Goal: Complete application form

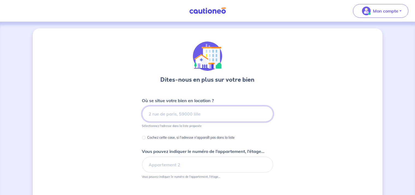
click at [198, 118] on input at bounding box center [207, 114] width 131 height 16
click at [167, 118] on input at bounding box center [207, 114] width 131 height 16
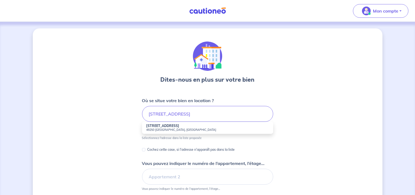
click at [165, 127] on strong "[STREET_ADDRESS]" at bounding box center [162, 126] width 33 height 4
type input "[STREET_ADDRESS]"
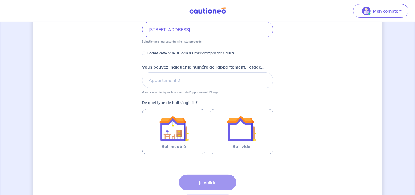
scroll to position [109, 0]
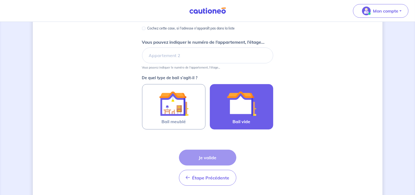
click at [238, 114] on img at bounding box center [241, 103] width 29 height 29
click at [0, 0] on input "Bail vide" at bounding box center [0, 0] width 0 height 0
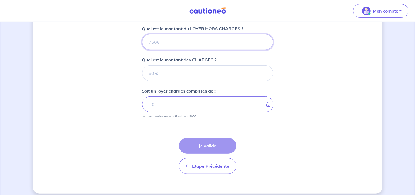
scroll to position [225, 0]
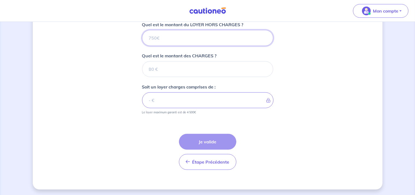
click at [160, 35] on input "Quel est le montant du LOYER HORS CHARGES ?" at bounding box center [207, 38] width 131 height 16
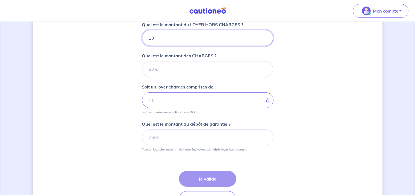
type input "100"
type input "1000"
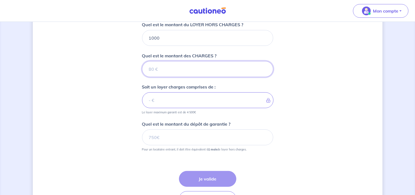
click at [150, 69] on input "Quel est le montant des CHARGES ?" at bounding box center [207, 69] width 131 height 16
type input "0"
type input "1000"
type input "0"
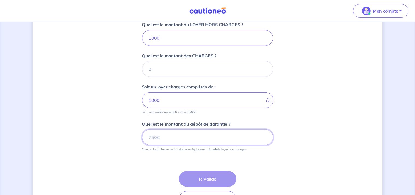
click at [187, 134] on input "Quel est le montant du dépôt de garantie ?" at bounding box center [207, 137] width 131 height 16
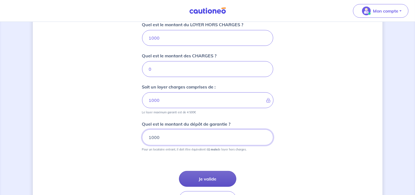
type input "1000"
click at [203, 172] on button "Je valide" at bounding box center [207, 179] width 57 height 16
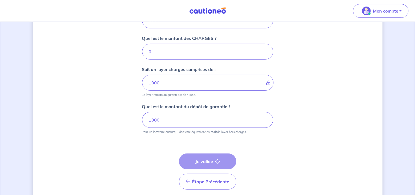
scroll to position [262, 0]
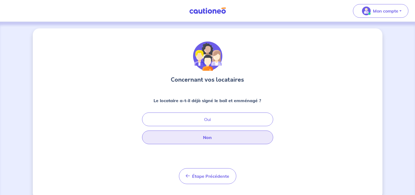
click at [212, 141] on button "Non" at bounding box center [207, 138] width 131 height 14
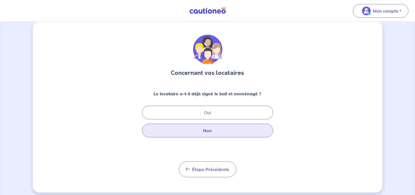
scroll to position [11, 0]
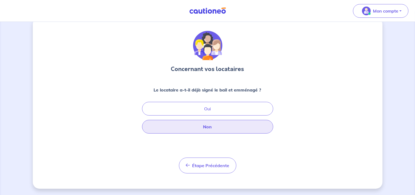
click at [211, 121] on button "Non" at bounding box center [207, 127] width 131 height 14
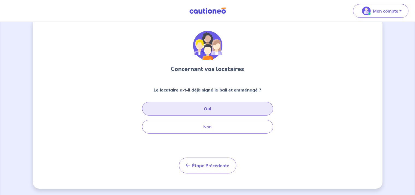
click at [208, 108] on button "Oui" at bounding box center [207, 109] width 131 height 14
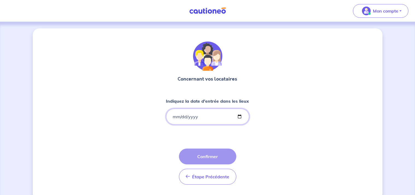
click at [194, 116] on input "Indiquez la date d'entrée dans les lieux" at bounding box center [207, 117] width 83 height 16
click at [194, 121] on input "Indiquez la date d'entrée dans les lieux" at bounding box center [207, 117] width 83 height 16
click at [196, 117] on input "Indiquez la date d'entrée dans les lieux" at bounding box center [207, 117] width 83 height 16
click at [175, 118] on input "Indiquez la date d'entrée dans les lieux" at bounding box center [207, 117] width 83 height 16
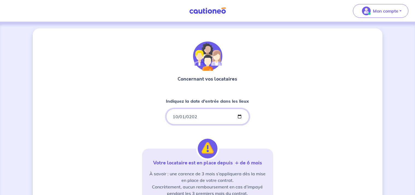
type input "[DATE]"
click at [298, 138] on div "Concernant vos locataires Indiquez la date d'entrée dans les lieux [DATE] Votre…" at bounding box center [208, 154] width 350 height 252
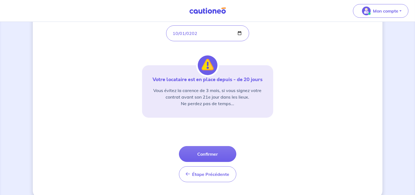
scroll to position [92, 0]
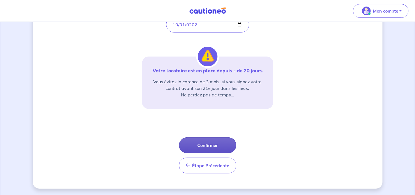
click at [217, 146] on button "Confirmer" at bounding box center [207, 145] width 57 height 16
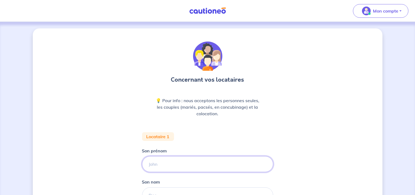
click at [176, 163] on input "Son prénom" at bounding box center [207, 164] width 131 height 16
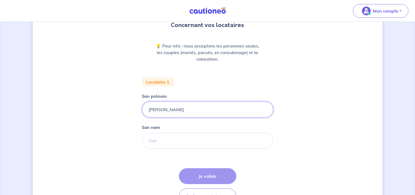
type input "[PERSON_NAME]"
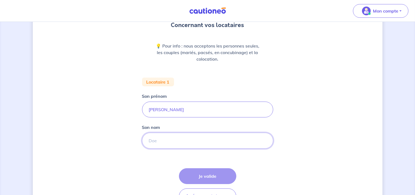
click at [166, 143] on input "Son nom" at bounding box center [207, 141] width 131 height 16
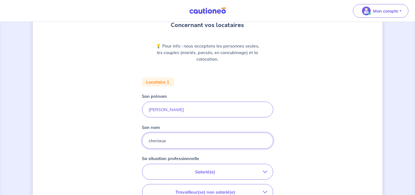
type input "cheriaux"
click at [232, 171] on p "Salarié(e)" at bounding box center [205, 172] width 115 height 7
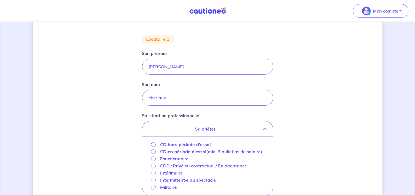
scroll to position [109, 0]
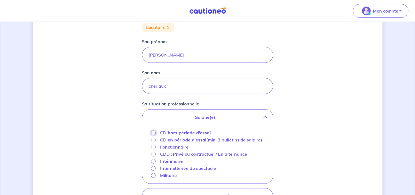
click at [152, 132] on input "CDI hors période d'essai" at bounding box center [153, 133] width 5 height 5
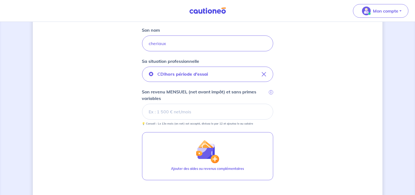
scroll to position [164, 0]
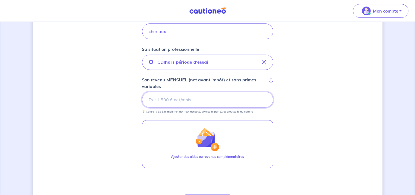
click at [201, 101] on input "Son revenu MENSUEL (net avant impôt) et sans primes variables i" at bounding box center [207, 100] width 131 height 16
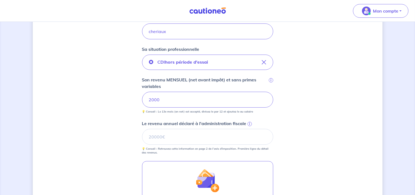
click at [322, 123] on div "Concernant vos locataires 💡 Pour info : nous acceptons les personnes seules, le…" at bounding box center [208, 78] width 350 height 427
click at [221, 137] on input "Le revenu annuel déclaré à l'administration fiscale i" at bounding box center [207, 137] width 131 height 16
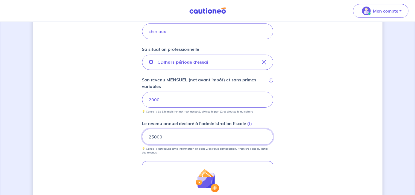
type input "25000"
click at [324, 149] on div "Concernant vos locataires 💡 Pour info : nous acceptons les personnes seules, le…" at bounding box center [208, 78] width 350 height 427
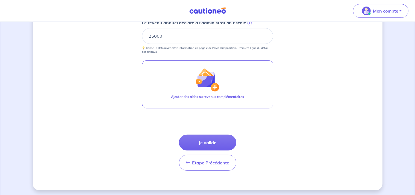
scroll to position [266, 0]
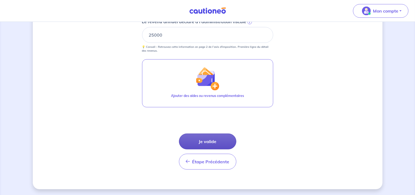
click at [225, 143] on button "Je valide" at bounding box center [207, 142] width 57 height 16
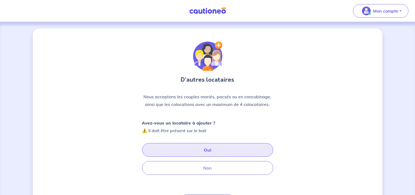
click at [214, 152] on button "Oui" at bounding box center [207, 150] width 131 height 14
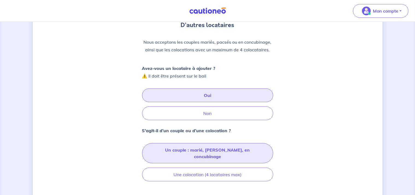
click at [214, 151] on button "Un couple : marié, [PERSON_NAME], en concubinage" at bounding box center [207, 153] width 131 height 20
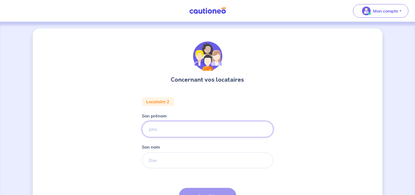
click at [178, 132] on input "Son prénom" at bounding box center [207, 129] width 131 height 16
type input "marina"
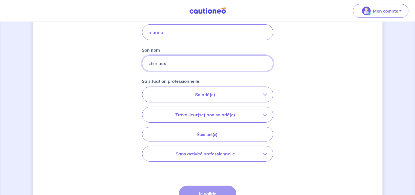
scroll to position [109, 0]
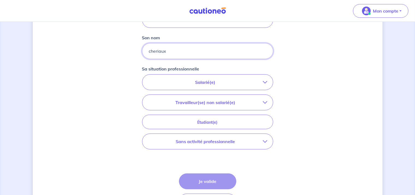
type input "cheriaux"
click at [218, 83] on p "Salarié(e)" at bounding box center [205, 82] width 115 height 7
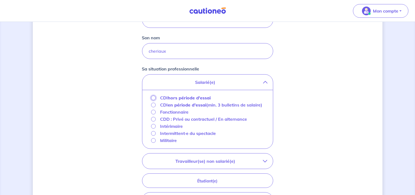
click at [153, 99] on input "CDI hors période d'essai" at bounding box center [153, 98] width 5 height 5
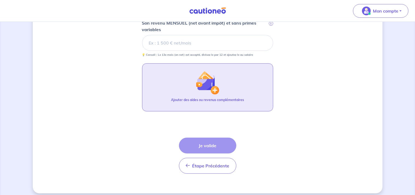
scroll to position [190, 0]
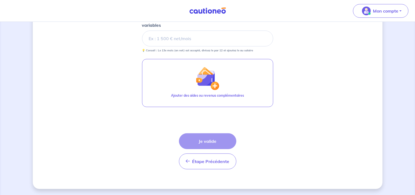
click at [220, 141] on div "Étape Précédente Précédent Je valide Je valide" at bounding box center [207, 151] width 57 height 36
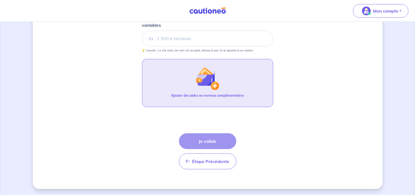
scroll to position [135, 0]
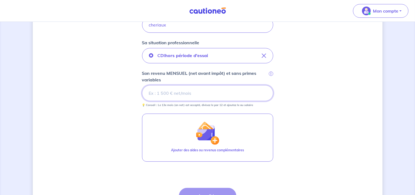
drag, startPoint x: 198, startPoint y: 93, endPoint x: 214, endPoint y: 95, distance: 16.5
click at [200, 93] on input "Son revenu MENSUEL (net avant impôt) et sans primes variables i" at bounding box center [207, 93] width 131 height 16
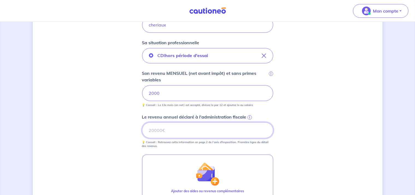
click at [196, 125] on input "Le revenu annuel déclaré à l'administration fiscale i" at bounding box center [207, 130] width 131 height 16
type input "25000"
click at [308, 111] on div "Concernant vos locataires Locataire 2 Son prénom [PERSON_NAME] Son nom cheriaux…" at bounding box center [208, 89] width 350 height 392
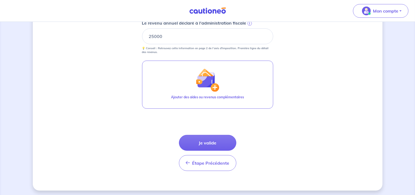
scroll to position [231, 0]
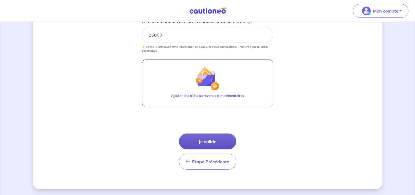
click at [214, 141] on button "Je valide" at bounding box center [207, 142] width 57 height 16
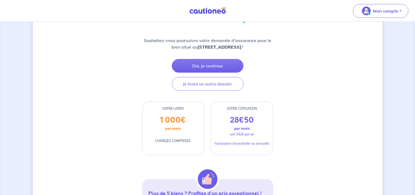
scroll to position [62, 0]
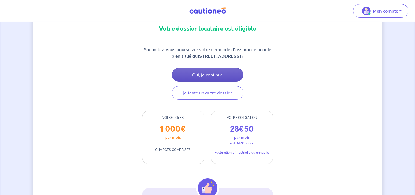
click at [216, 81] on button "Oui, je continue" at bounding box center [208, 75] width 72 height 14
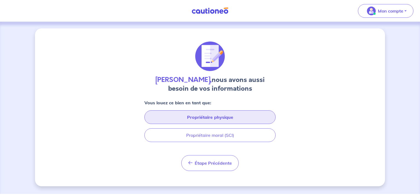
click at [210, 118] on button "Propriétaire physique" at bounding box center [209, 117] width 131 height 14
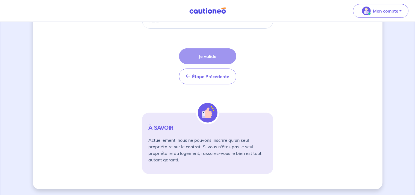
scroll to position [193, 0]
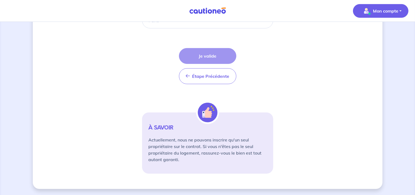
click at [382, 11] on p "Mon compte" at bounding box center [385, 11] width 25 height 7
click at [346, 89] on div "[PERSON_NAME], nous avons aussi besoin de vos informations Quelle est votre adr…" at bounding box center [208, 12] width 350 height 353
